Goal: Transaction & Acquisition: Purchase product/service

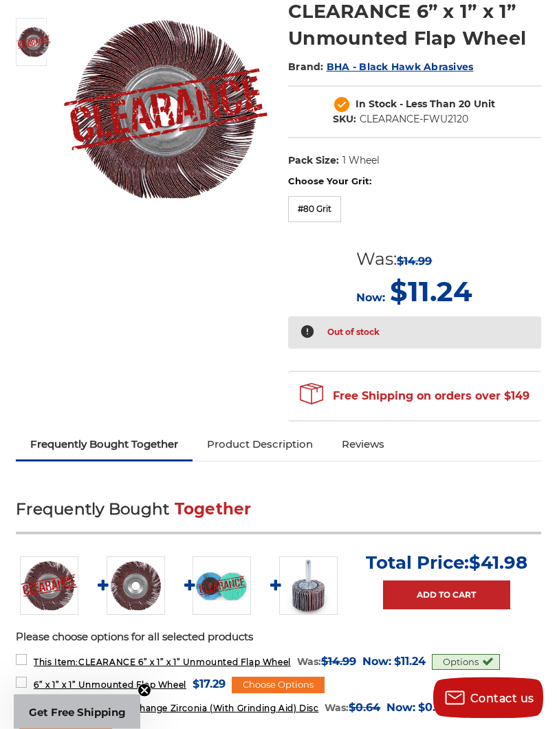
scroll to position [203, 0]
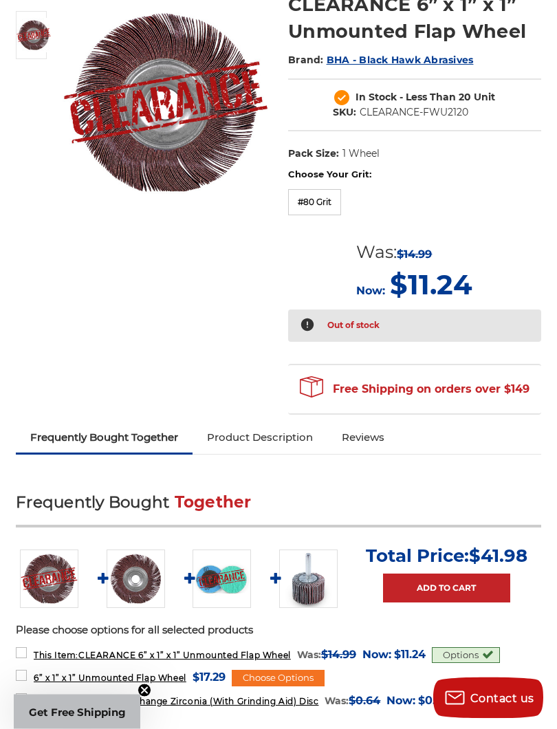
click at [390, 439] on link "Reviews" at bounding box center [363, 438] width 72 height 30
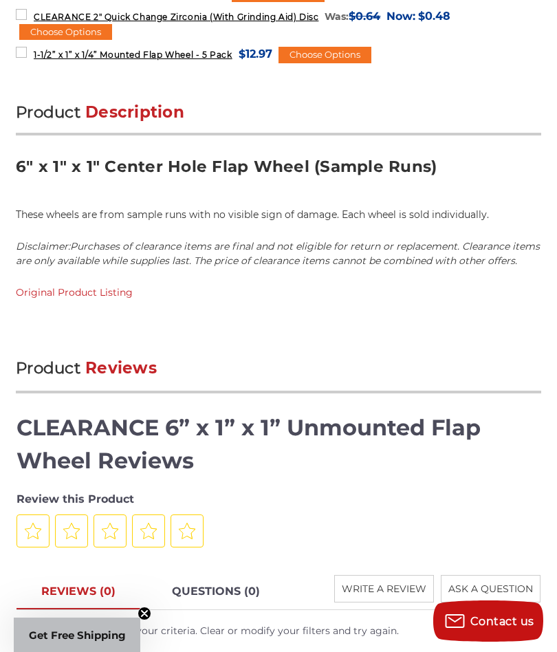
scroll to position [886, 0]
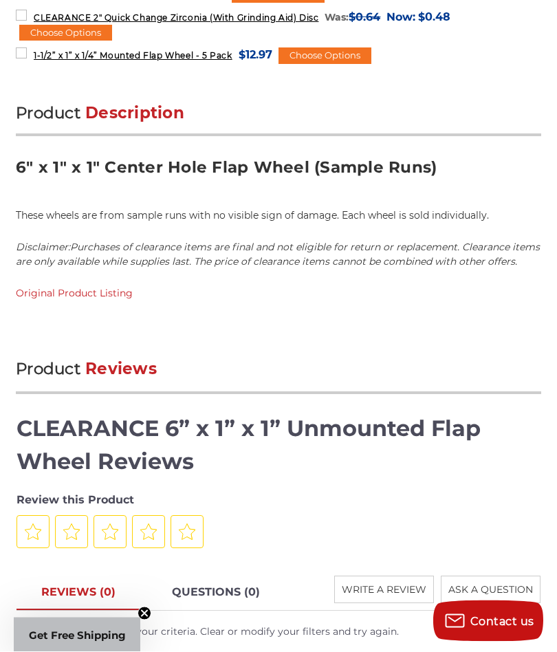
click at [54, 277] on div "Product Description 6" x 1" x 1" Center Hole Flap Wheel (Sample Runs) These whe…" at bounding box center [278, 218] width 525 height 230
click at [45, 294] on link "Original Product Listing" at bounding box center [74, 293] width 117 height 12
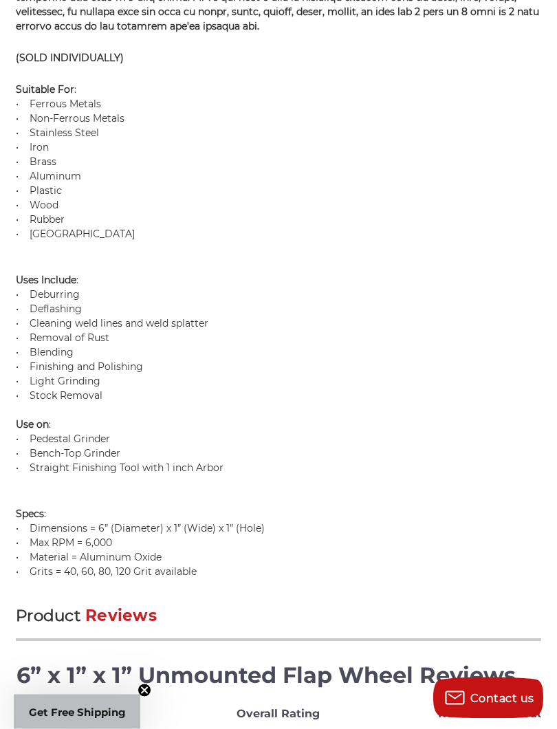
scroll to position [1244, 0]
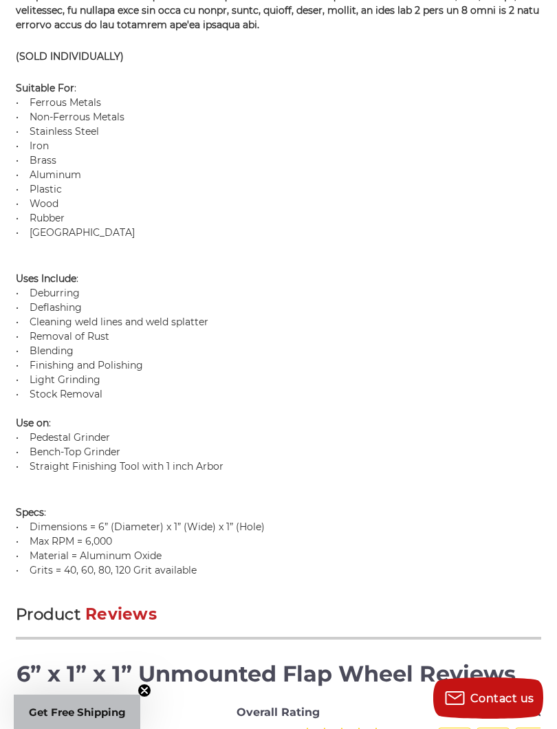
click at [483, 558] on p "Specs : • Dimensions = 6” (Diameter) x 1” (Wide) x 1” (Hole) • Max RPM = 6,000 …" at bounding box center [278, 534] width 525 height 87
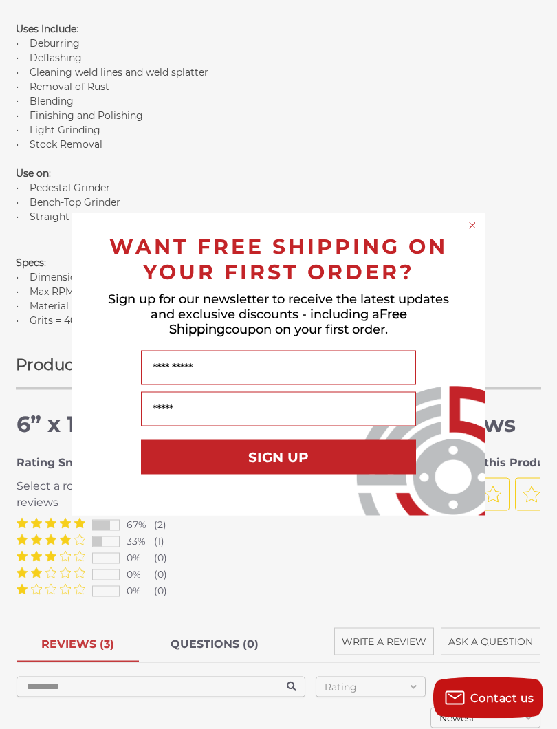
scroll to position [1495, 0]
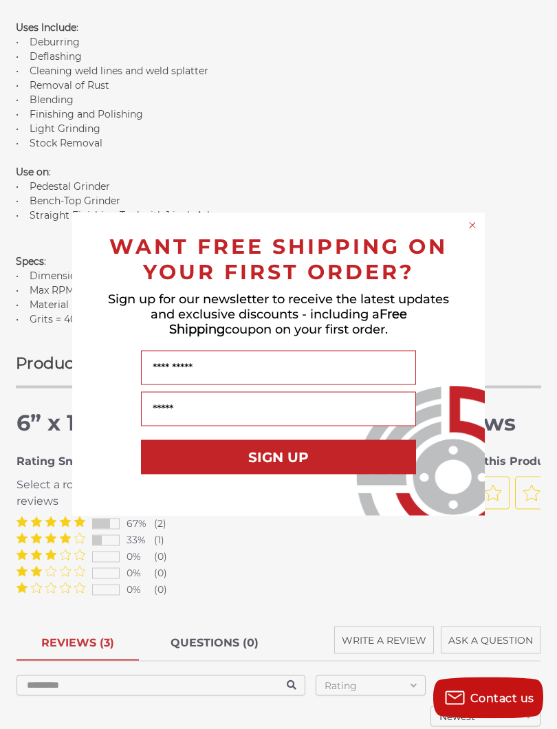
click at [475, 229] on circle "Close dialog" at bounding box center [472, 225] width 13 height 13
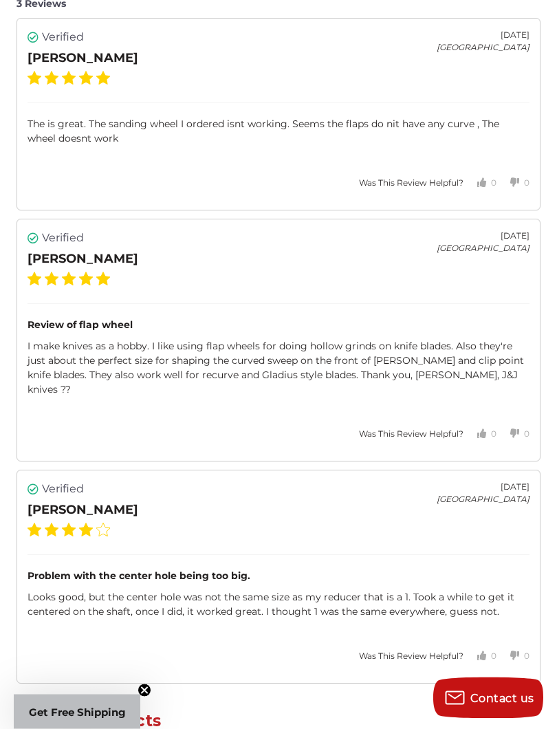
scroll to position [2264, 0]
click at [436, 531] on div "Verified Ronald W. February 08, 2021 United States Problem with the center hole…" at bounding box center [279, 577] width 524 height 214
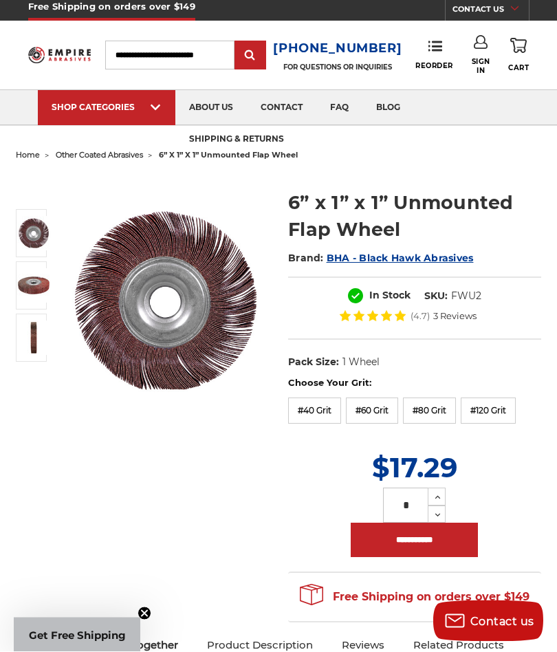
scroll to position [0, 0]
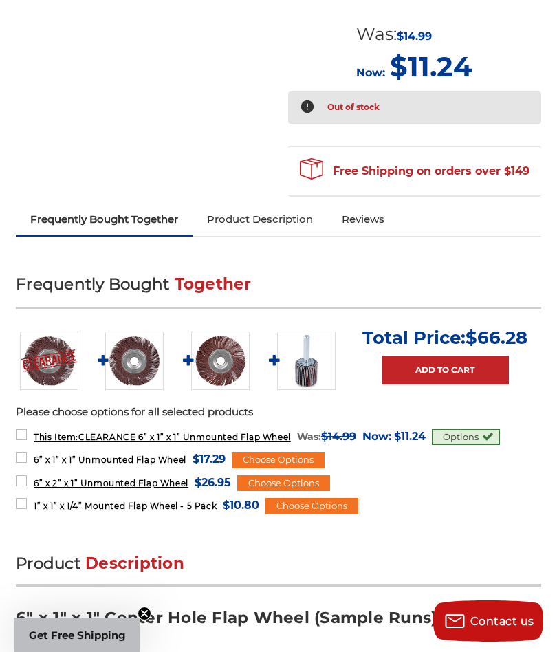
scroll to position [421, 0]
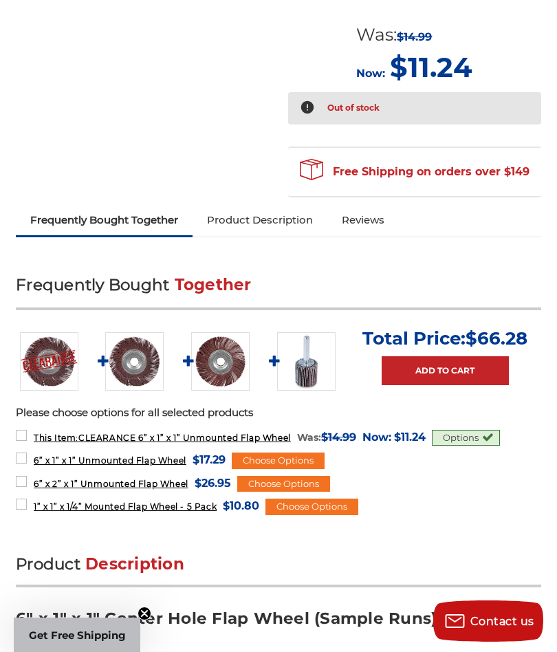
click at [304, 455] on div "Choose Options" at bounding box center [278, 460] width 93 height 17
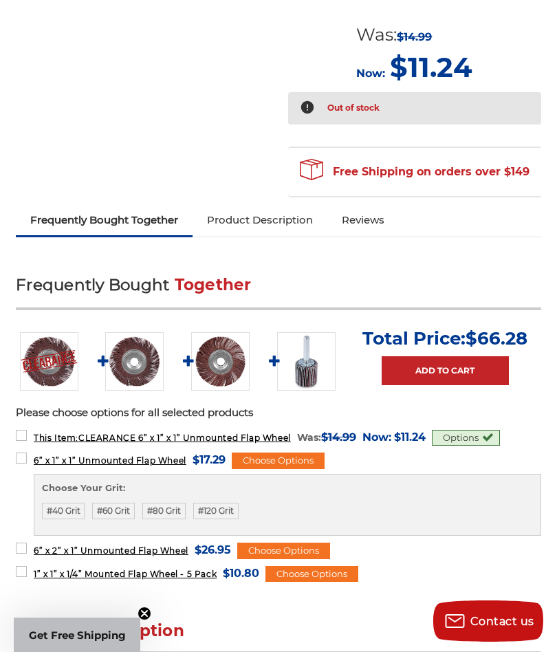
click at [431, 461] on form "6” x 1” x 1” Unmounted Flap Wheel MSRP: Was: Now: $17.29 (You save ) Choose Opt…" at bounding box center [278, 492] width 525 height 85
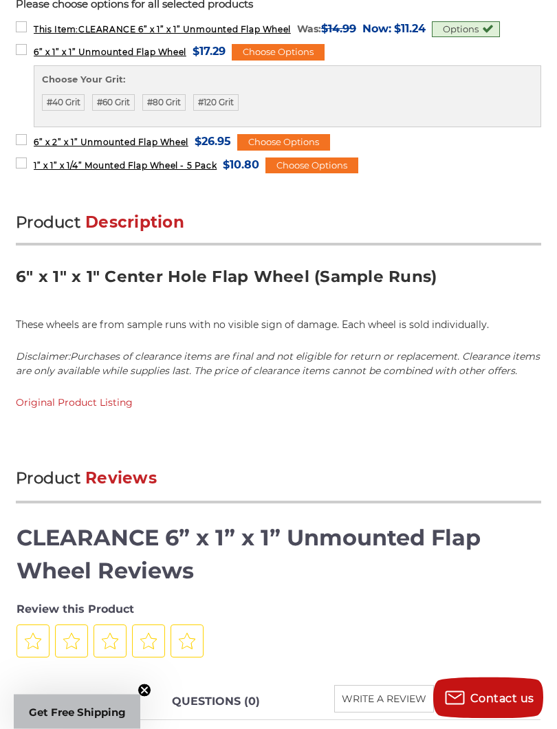
scroll to position [830, 0]
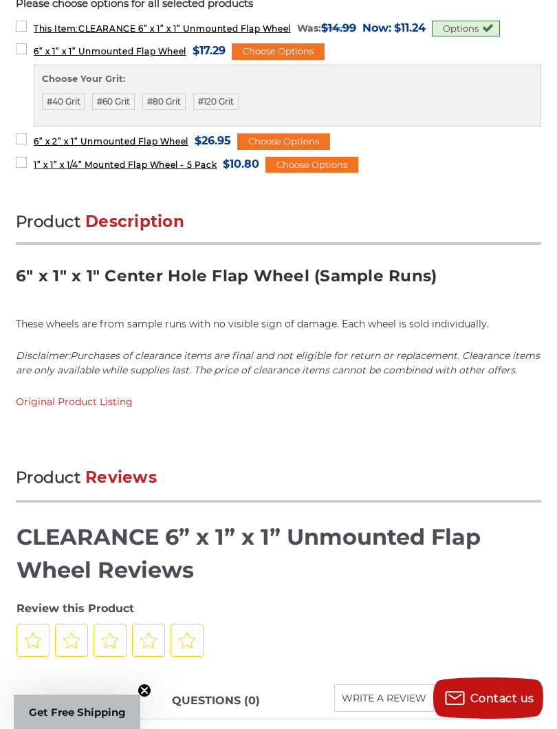
click at [476, 426] on p at bounding box center [278, 433] width 525 height 14
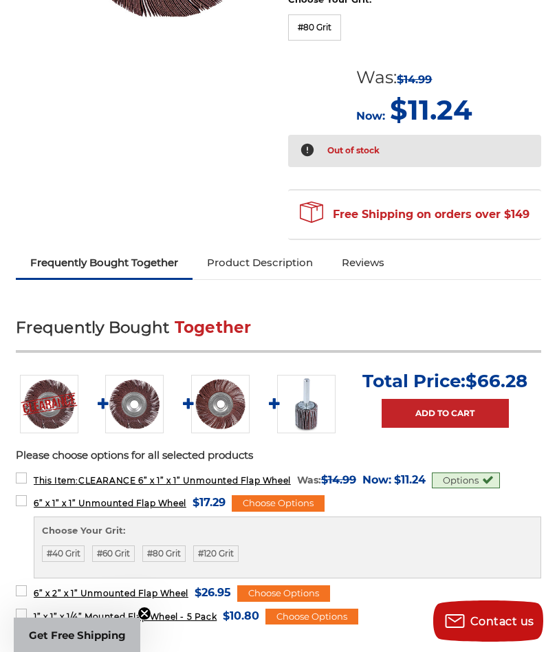
scroll to position [377, 0]
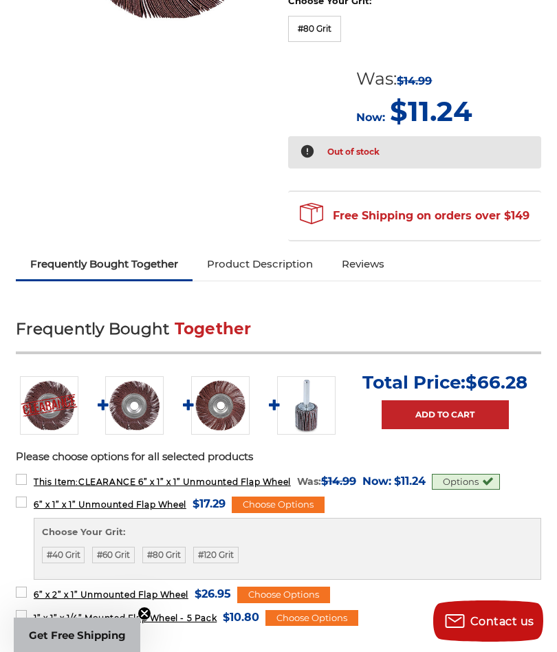
click at [179, 548] on label "#80 Grit" at bounding box center [163, 555] width 43 height 17
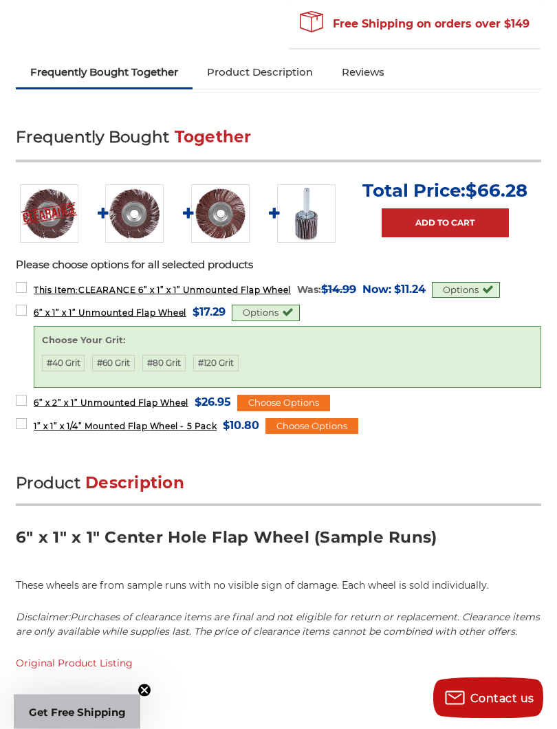
scroll to position [569, 0]
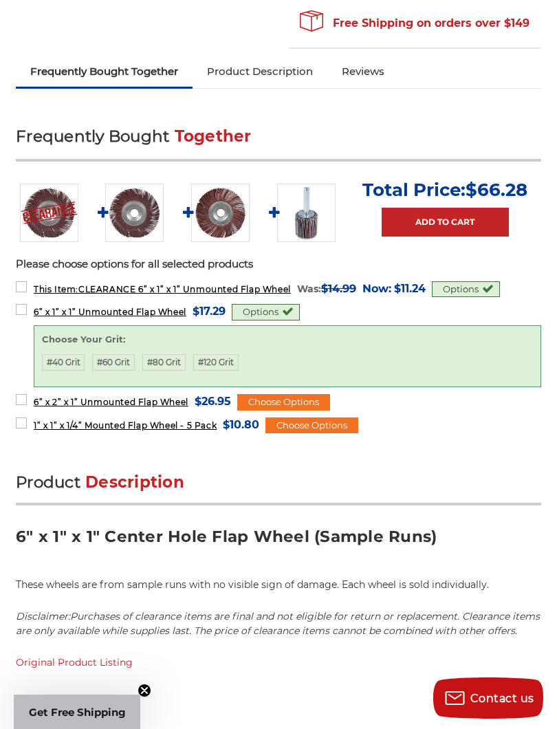
click at [480, 427] on form "1” x 1” x 1/4” Mounted Flap Wheel - 5 Pack MSRP: Was: Now: $10.80 (You save ) C…" at bounding box center [278, 424] width 525 height 19
click at [4, 371] on div "home accessories & more clearance clearance 6” x 1” x 1” unmounted flap wheel C…" at bounding box center [278, 302] width 554 height 1442
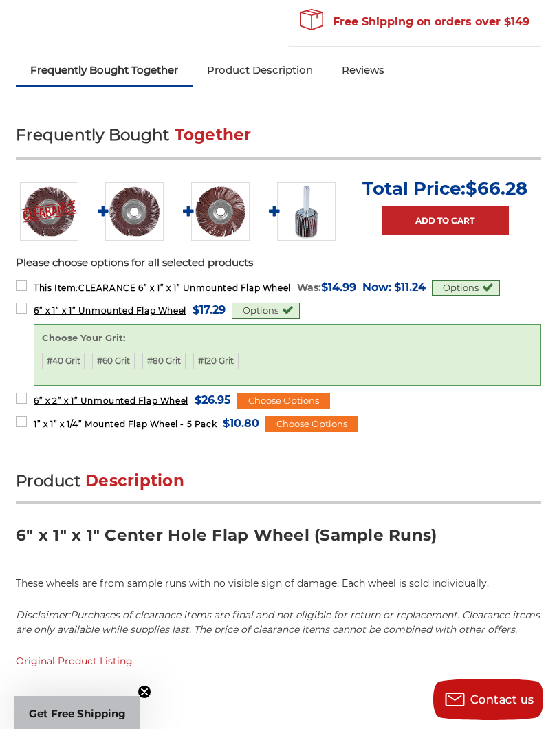
click at [84, 355] on label "#40 Grit" at bounding box center [63, 359] width 43 height 17
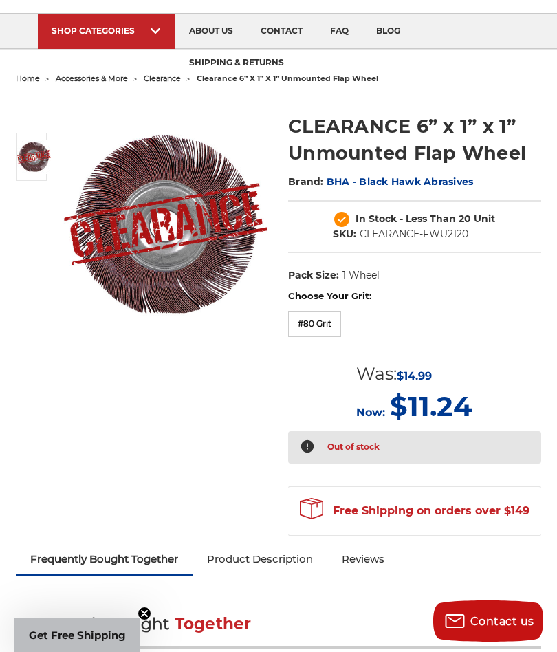
scroll to position [0, 0]
